Goal: Task Accomplishment & Management: Use online tool/utility

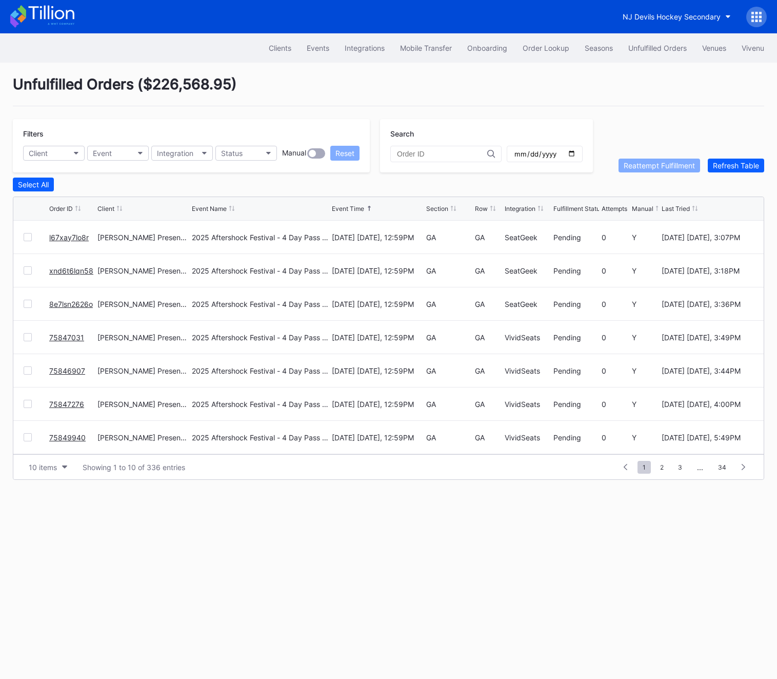
click at [407, 155] on input "text" at bounding box center [442, 154] width 90 height 8
paste input "75857526"
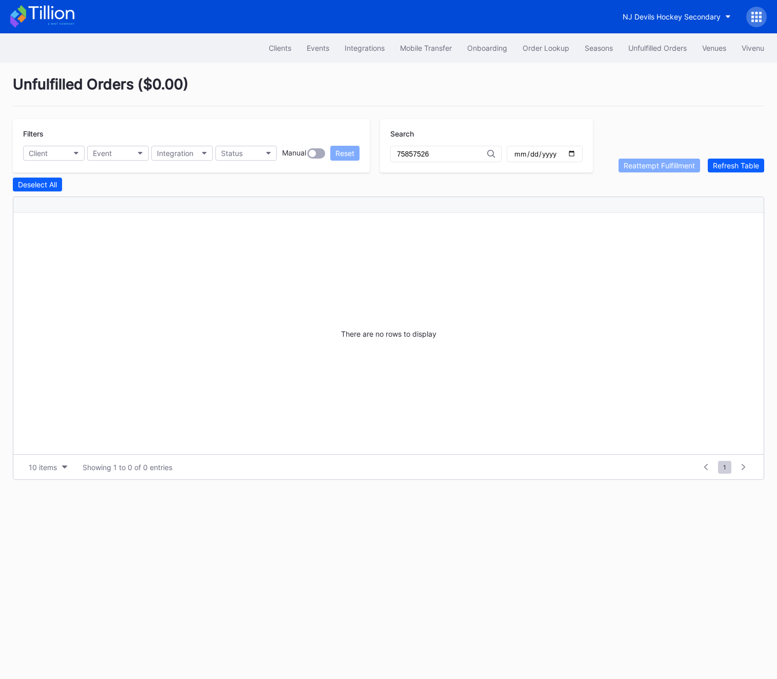
type input "75857526"
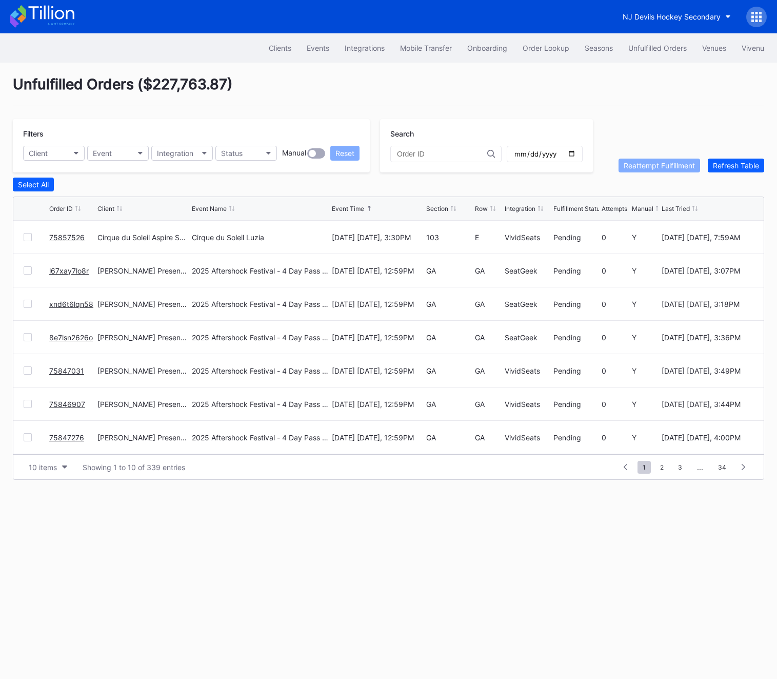
click at [62, 233] on link "75857526" at bounding box center [66, 237] width 35 height 9
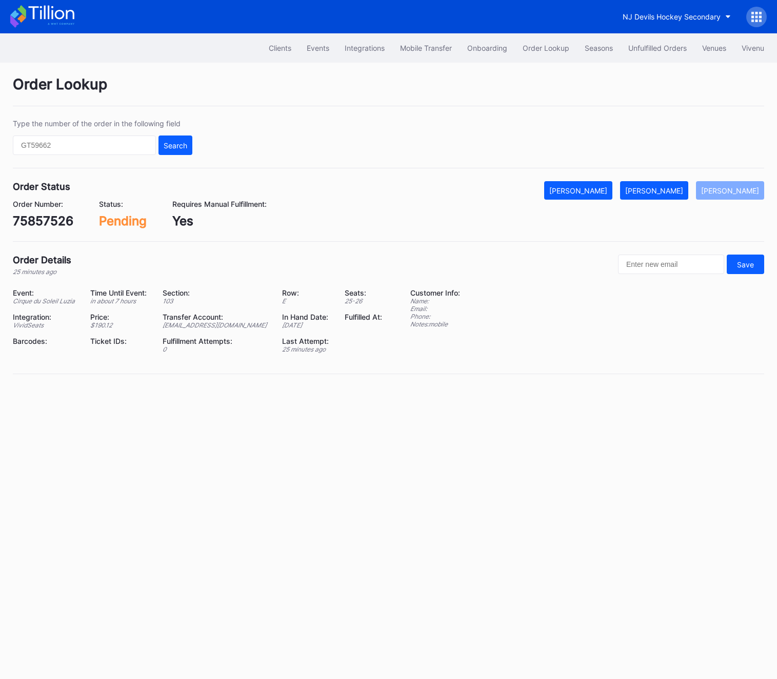
click at [48, 221] on div "75857526" at bounding box center [43, 220] width 61 height 15
copy div "75857526"
click at [224, 333] on div "Event: Cirque du Soleil Luzia Time Until Event: in about 7 hours Section: 103 R…" at bounding box center [205, 324] width 385 height 72
click at [224, 332] on div "Event: Cirque du Soleil Luzia Time Until Event: in about 7 hours Section: 103 R…" at bounding box center [205, 324] width 385 height 72
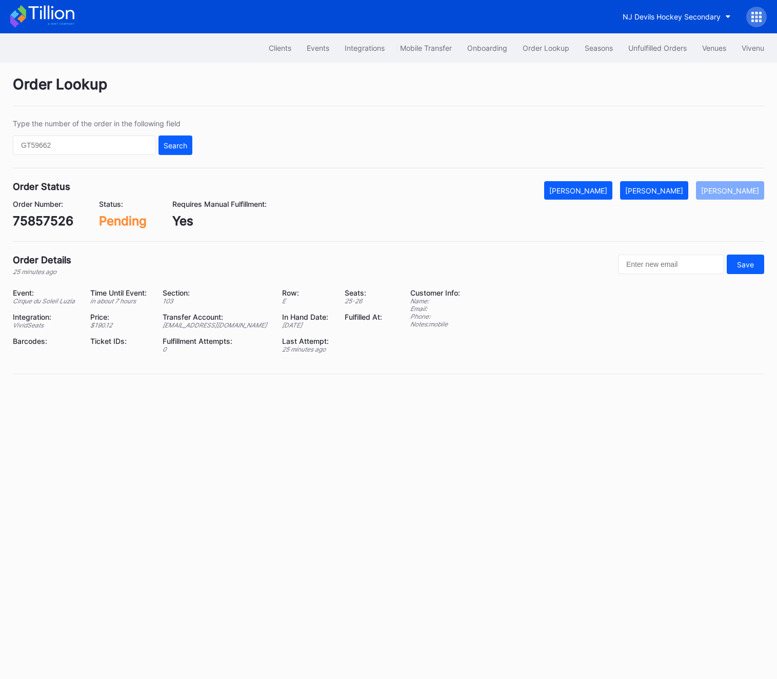
click at [221, 323] on div "[EMAIL_ADDRESS][DOMAIN_NAME]" at bounding box center [216, 325] width 107 height 8
copy div "[EMAIL_ADDRESS][DOMAIN_NAME]"
click at [686, 197] on button "[PERSON_NAME]" at bounding box center [654, 190] width 68 height 18
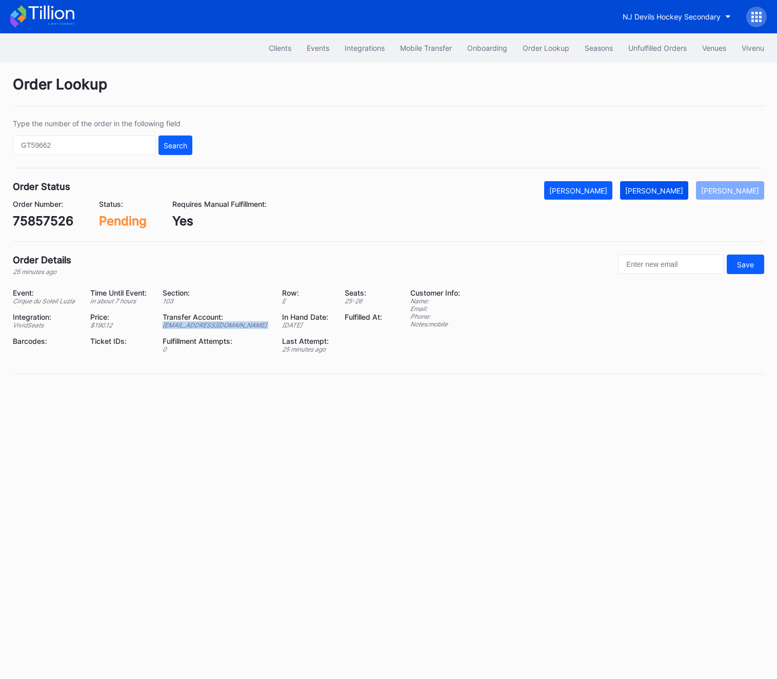
click at [686, 197] on button "[PERSON_NAME]" at bounding box center [654, 190] width 68 height 18
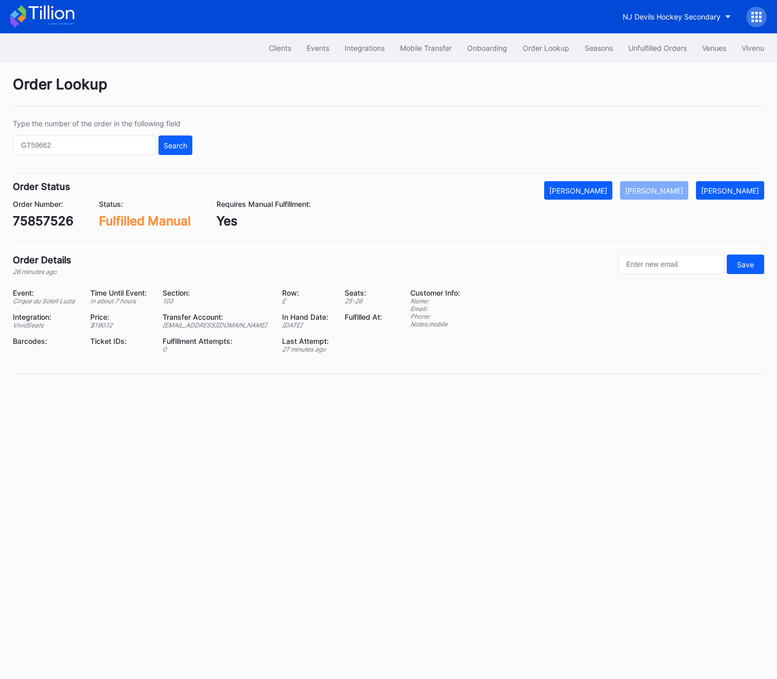
click at [55, 219] on div "75857526" at bounding box center [43, 220] width 61 height 15
copy div "75857526"
click at [633, 49] on div "Unfulfilled Orders" at bounding box center [658, 48] width 58 height 9
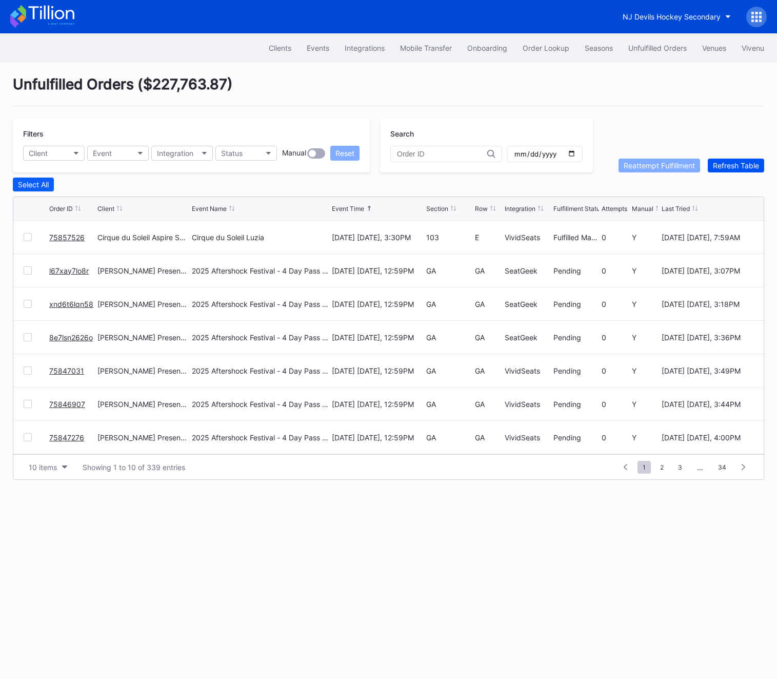
click at [736, 165] on div "Refresh Table" at bounding box center [736, 165] width 46 height 9
click at [557, 53] on button "Order Lookup" at bounding box center [546, 47] width 62 height 19
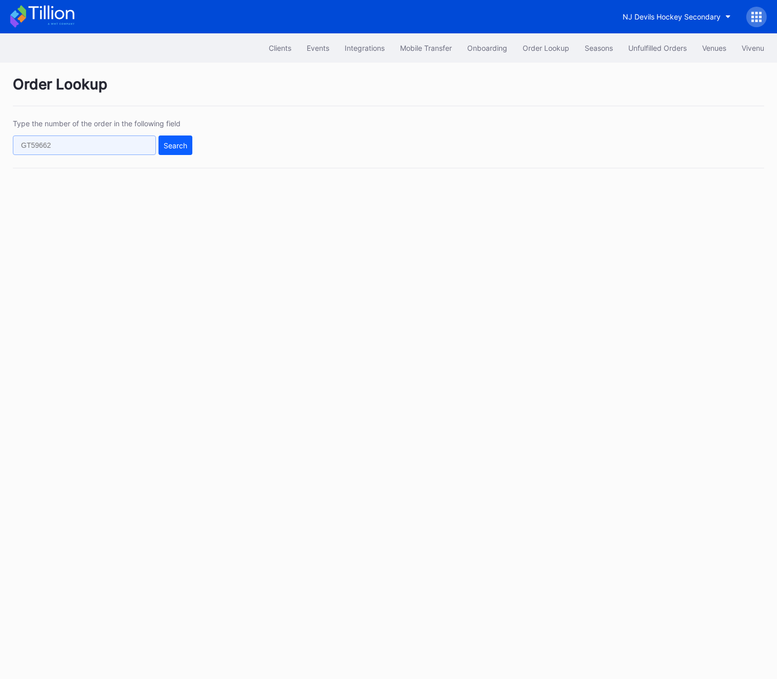
click at [85, 140] on input "text" at bounding box center [84, 144] width 143 height 19
paste input "624915794"
type input "624915794"
click at [191, 140] on button "Search" at bounding box center [176, 144] width 34 height 19
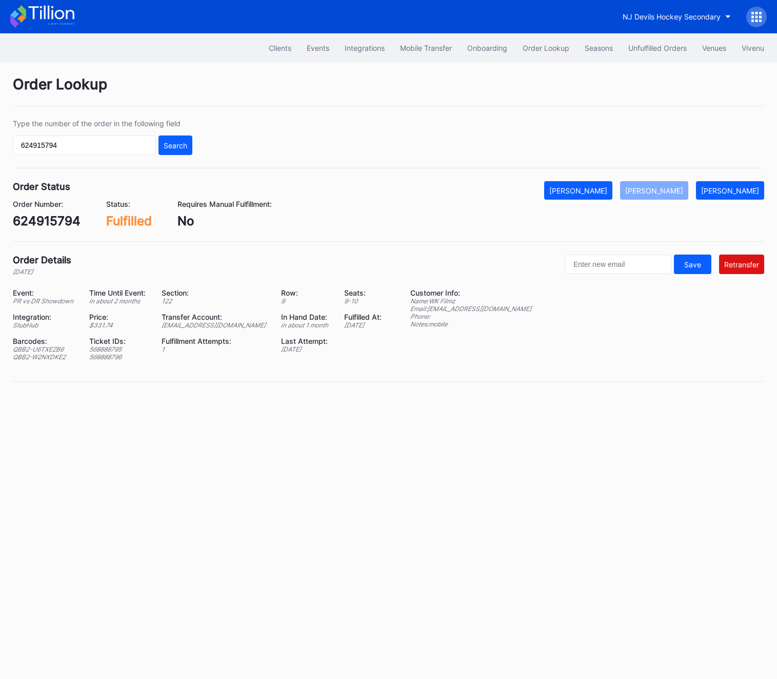
click at [190, 327] on div "[EMAIL_ADDRESS][DOMAIN_NAME]" at bounding box center [215, 325] width 107 height 8
click at [629, 263] on input "text" at bounding box center [618, 263] width 106 height 19
paste input "[EMAIL_ADDRESS][DOMAIN_NAME]"
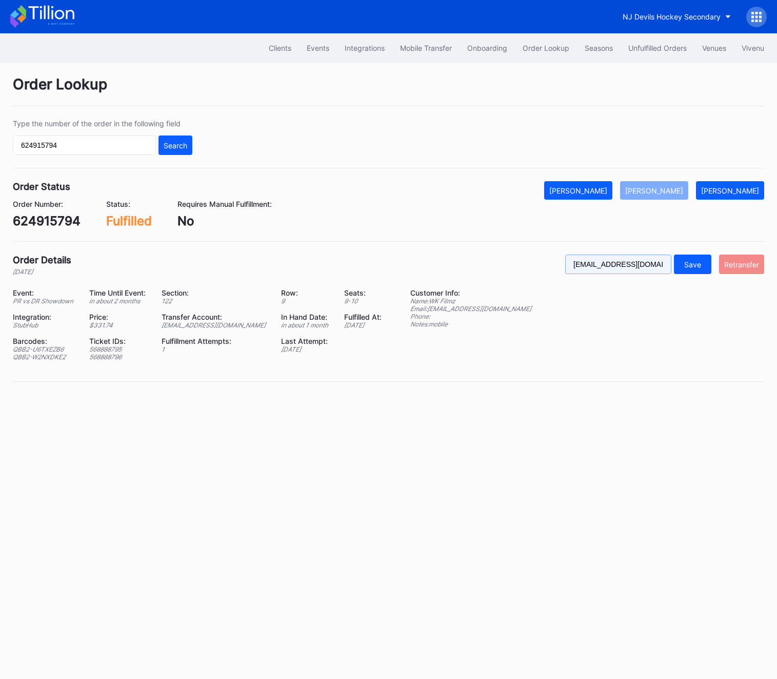
type input "[EMAIL_ADDRESS][DOMAIN_NAME]"
click at [752, 266] on div "Retransfer" at bounding box center [741, 264] width 35 height 9
